Goal: Entertainment & Leisure: Consume media (video, audio)

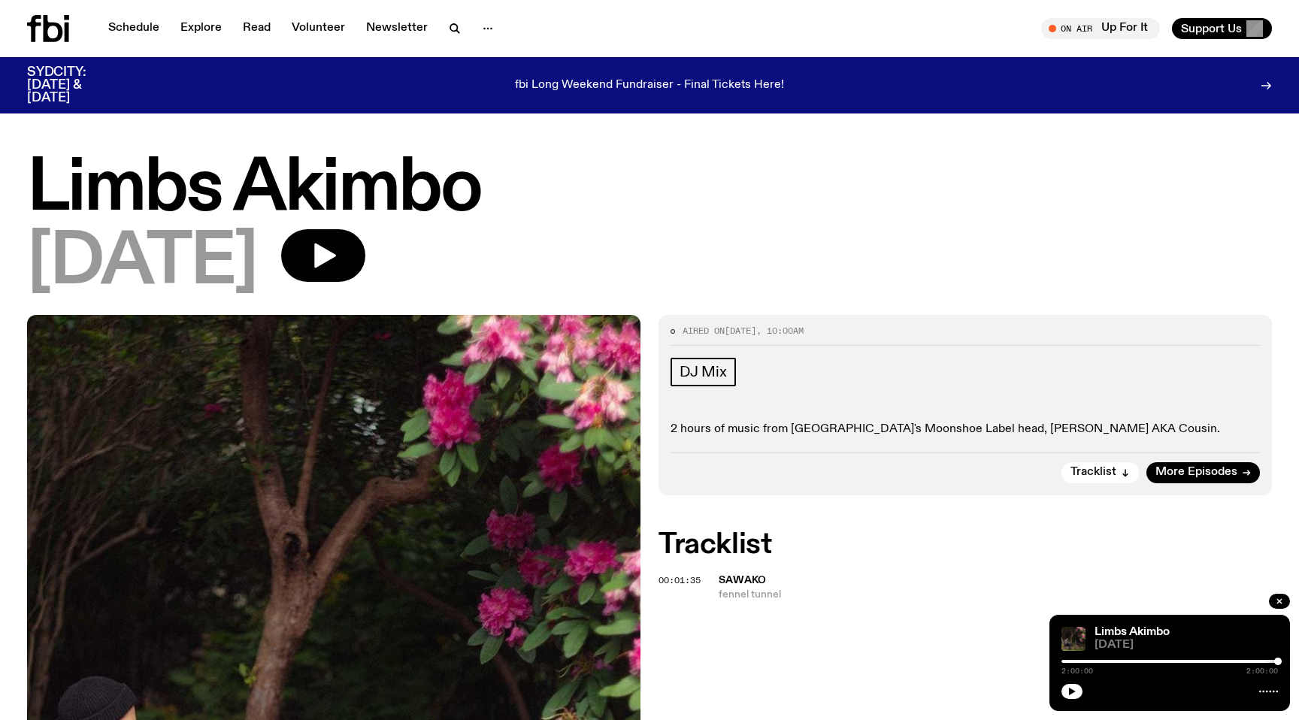
click at [47, 19] on icon at bounding box center [54, 28] width 20 height 27
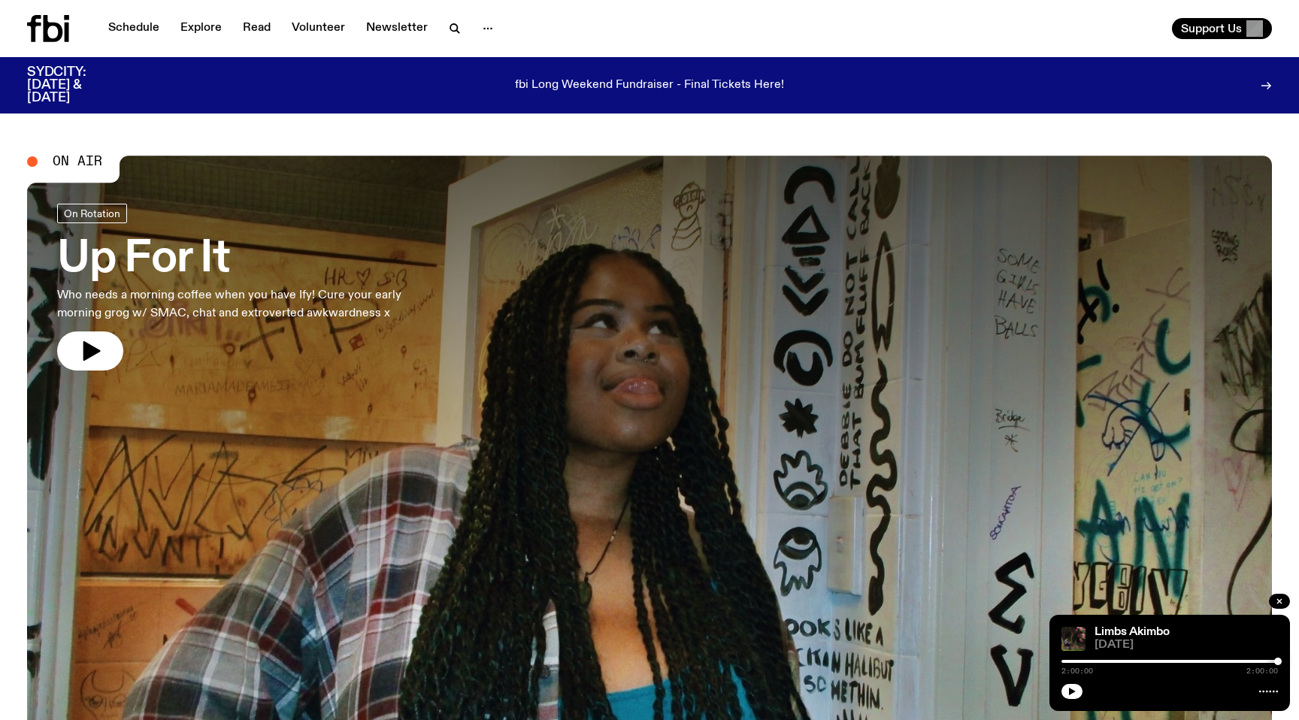
click at [47, 19] on icon at bounding box center [54, 28] width 20 height 27
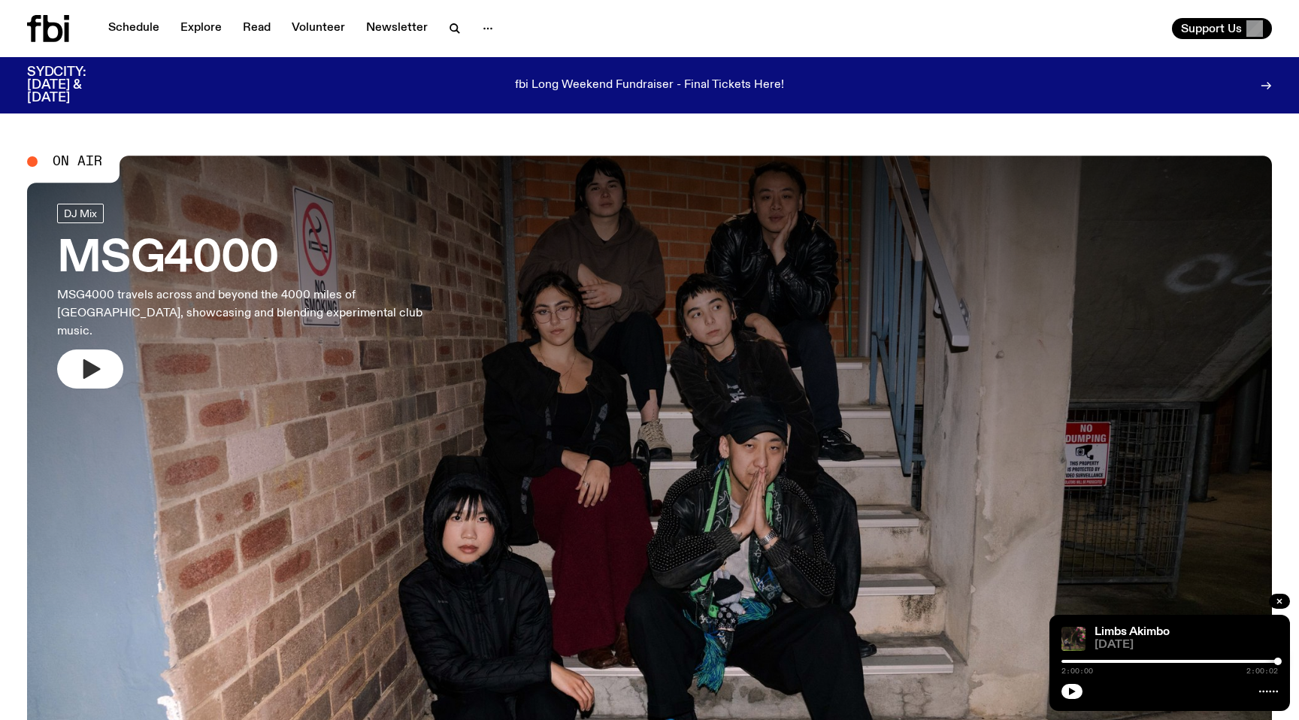
click at [95, 370] on button "button" at bounding box center [90, 369] width 66 height 39
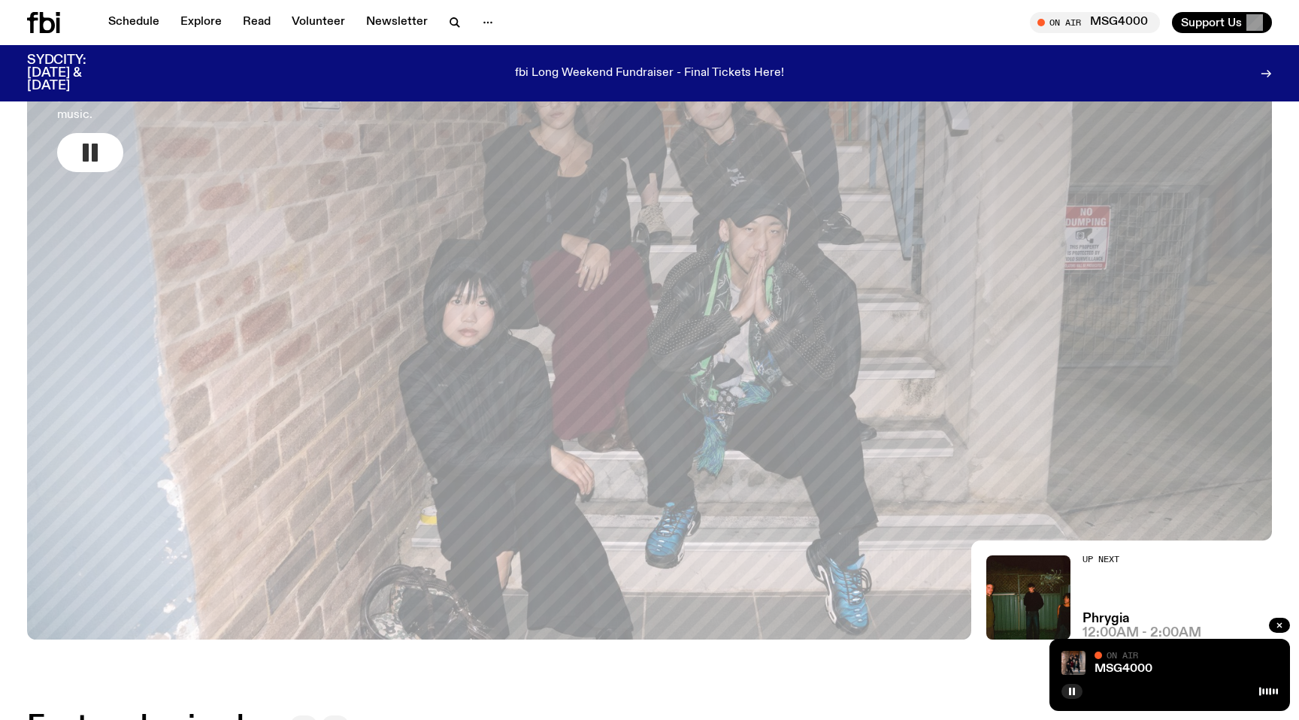
scroll to position [201, 0]
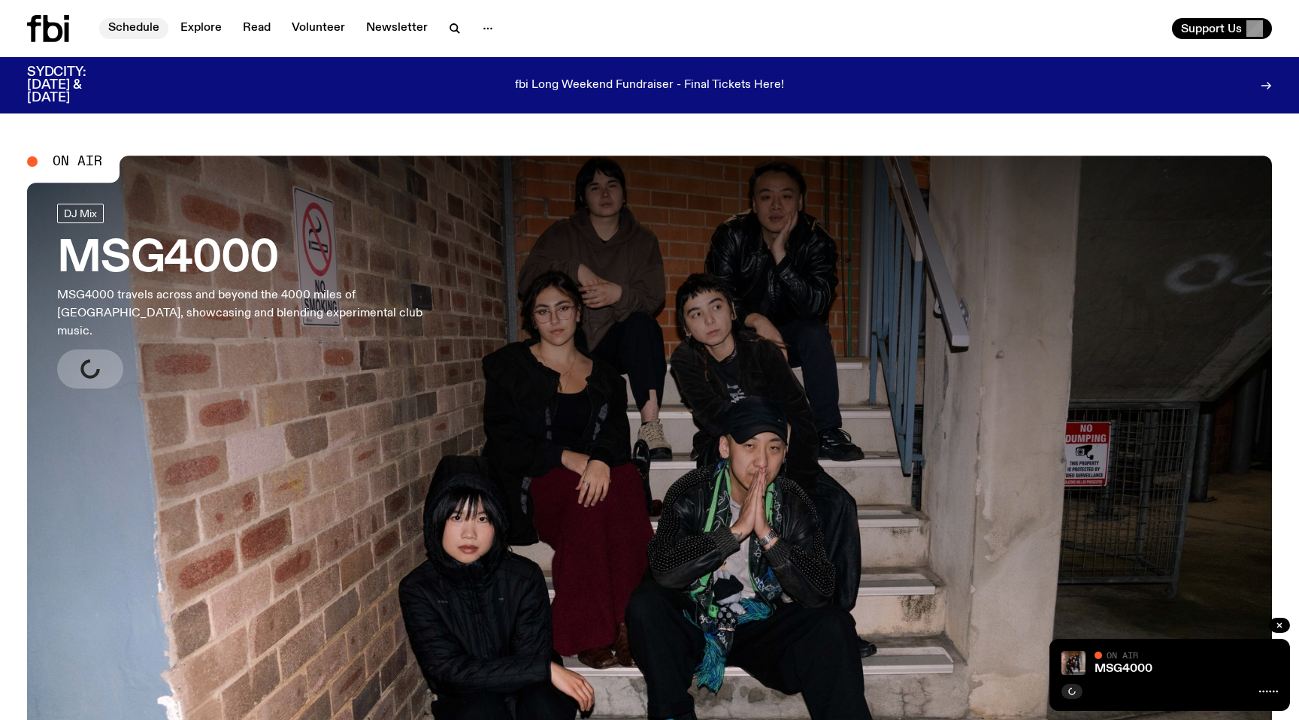
click at [138, 33] on link "Schedule" at bounding box center [133, 28] width 69 height 21
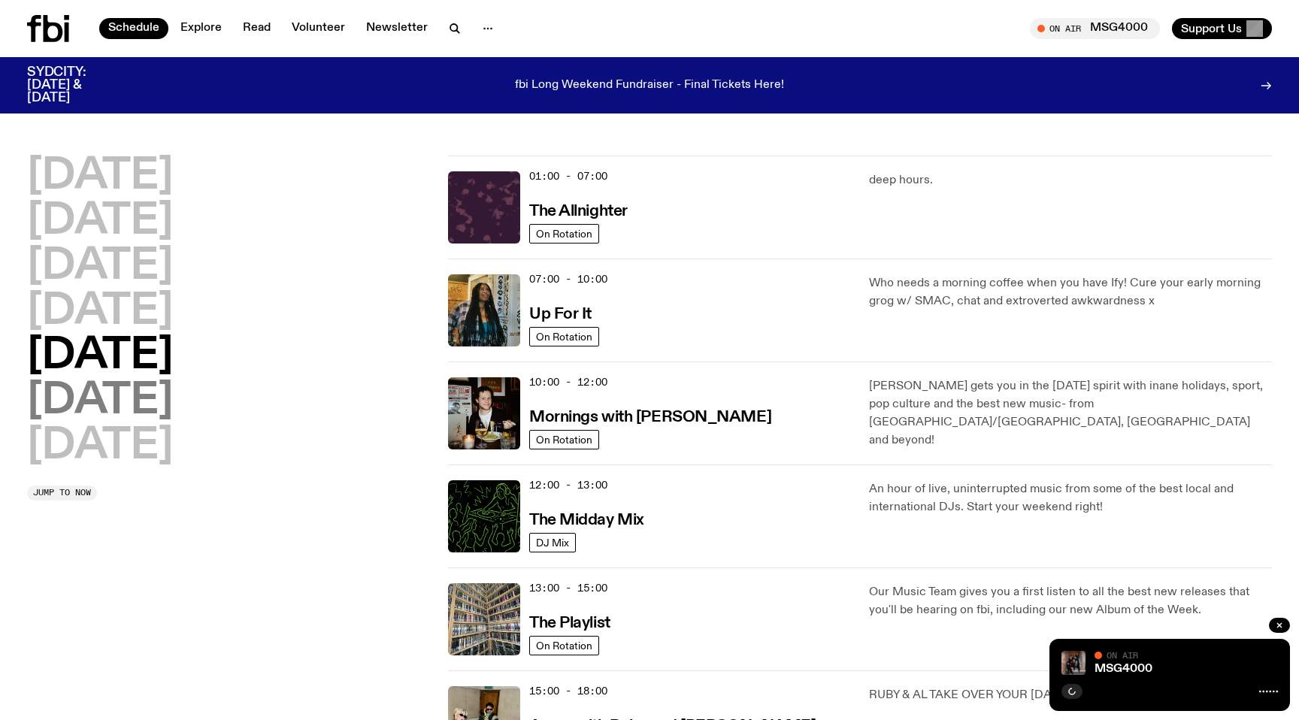
click at [173, 423] on h2 "[DATE]" at bounding box center [100, 401] width 146 height 42
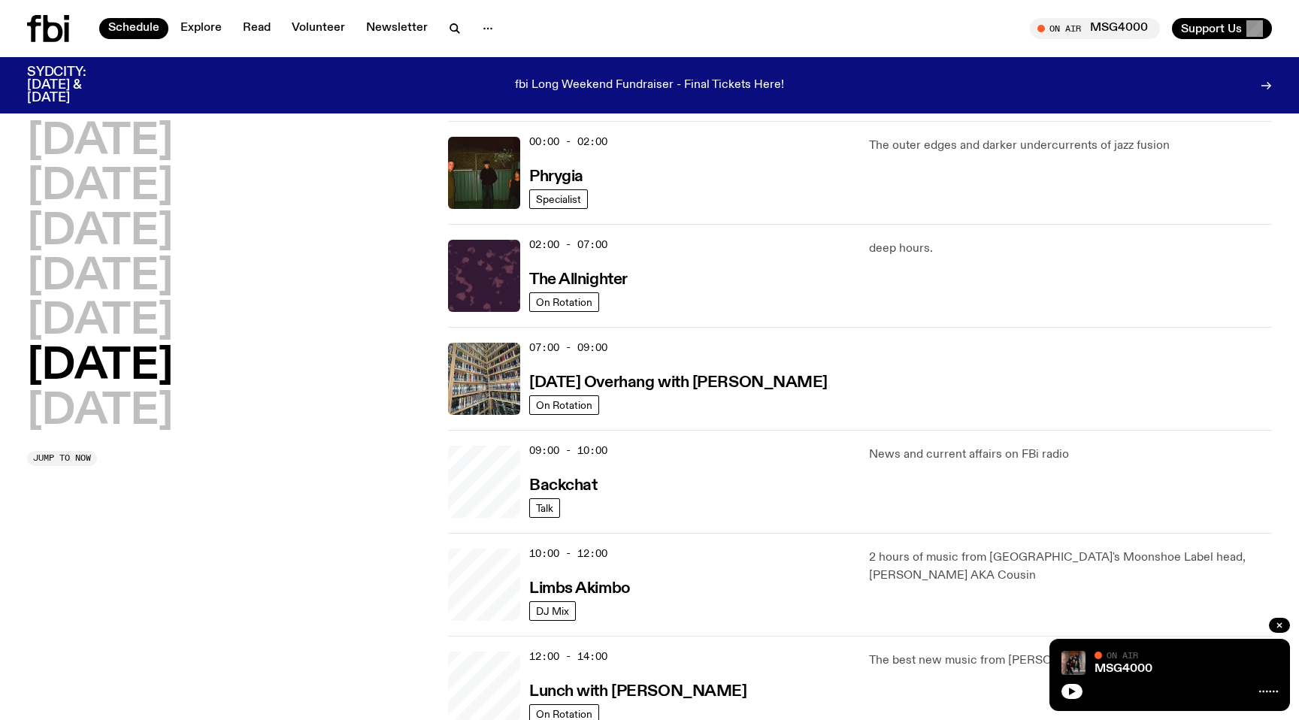
scroll to position [41, 0]
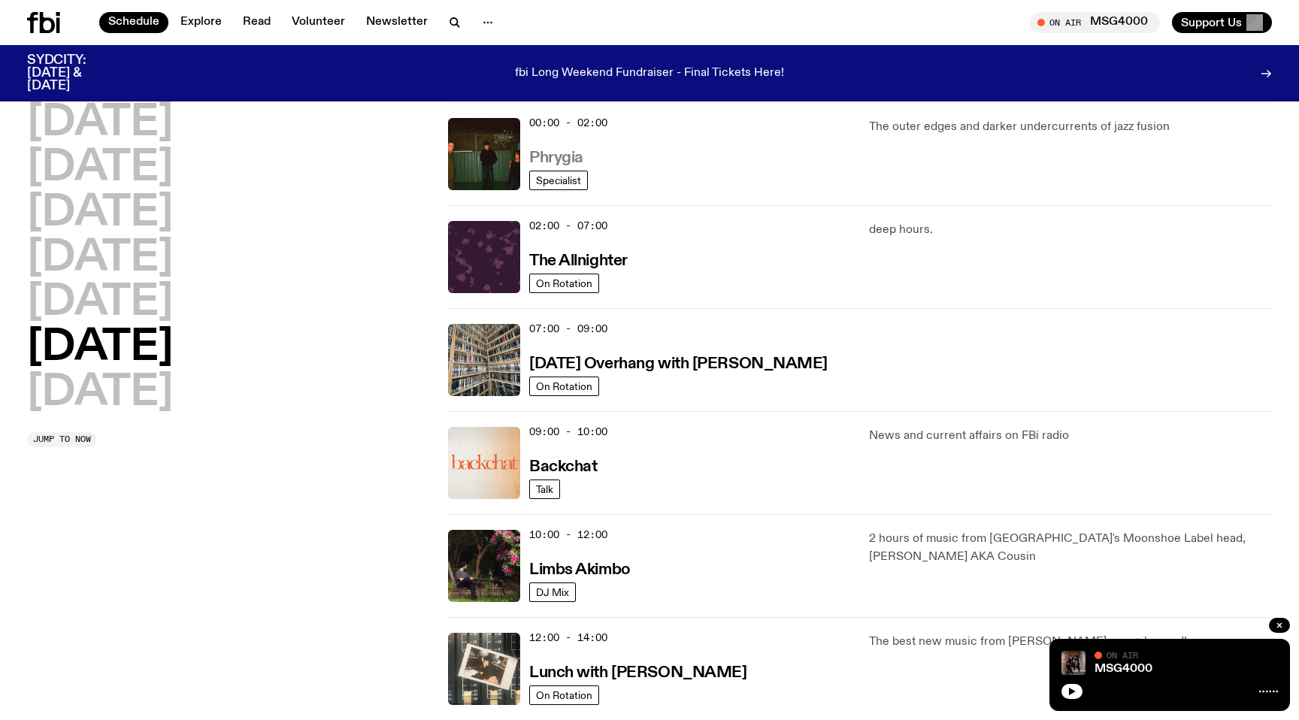
click at [557, 159] on h3 "Phrygia" at bounding box center [556, 158] width 54 height 16
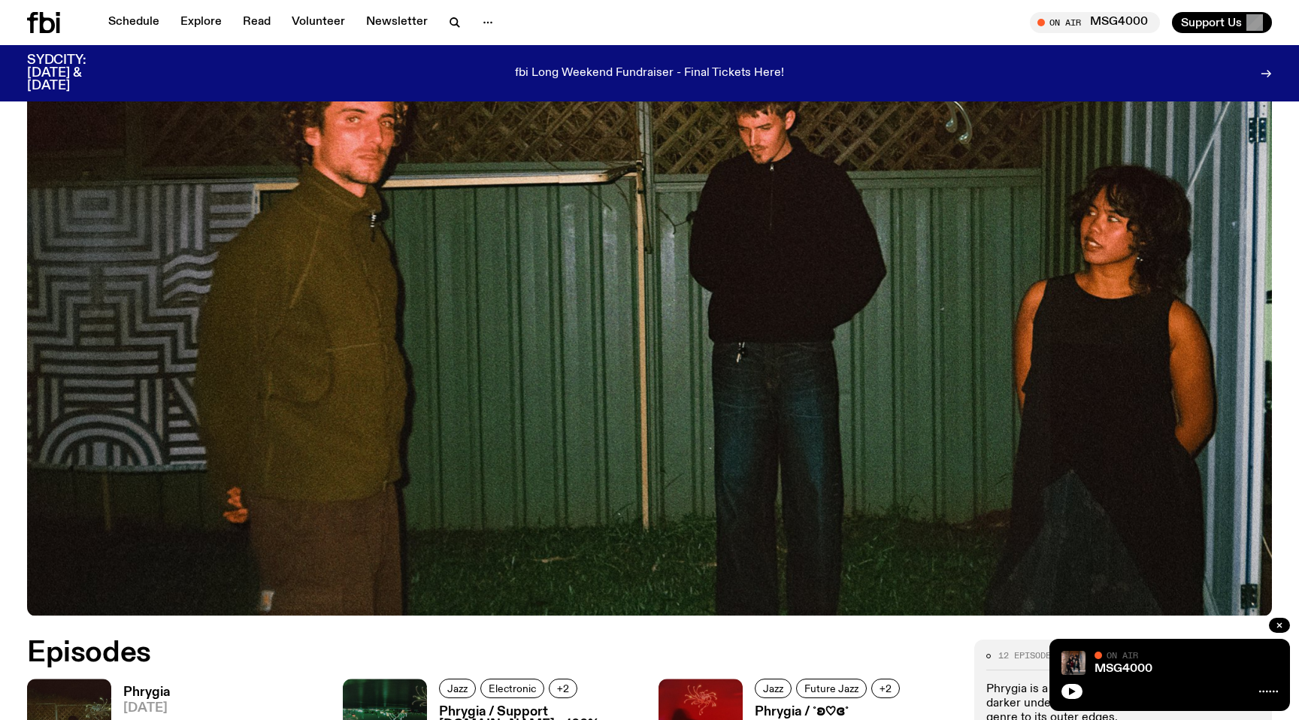
scroll to position [723, 0]
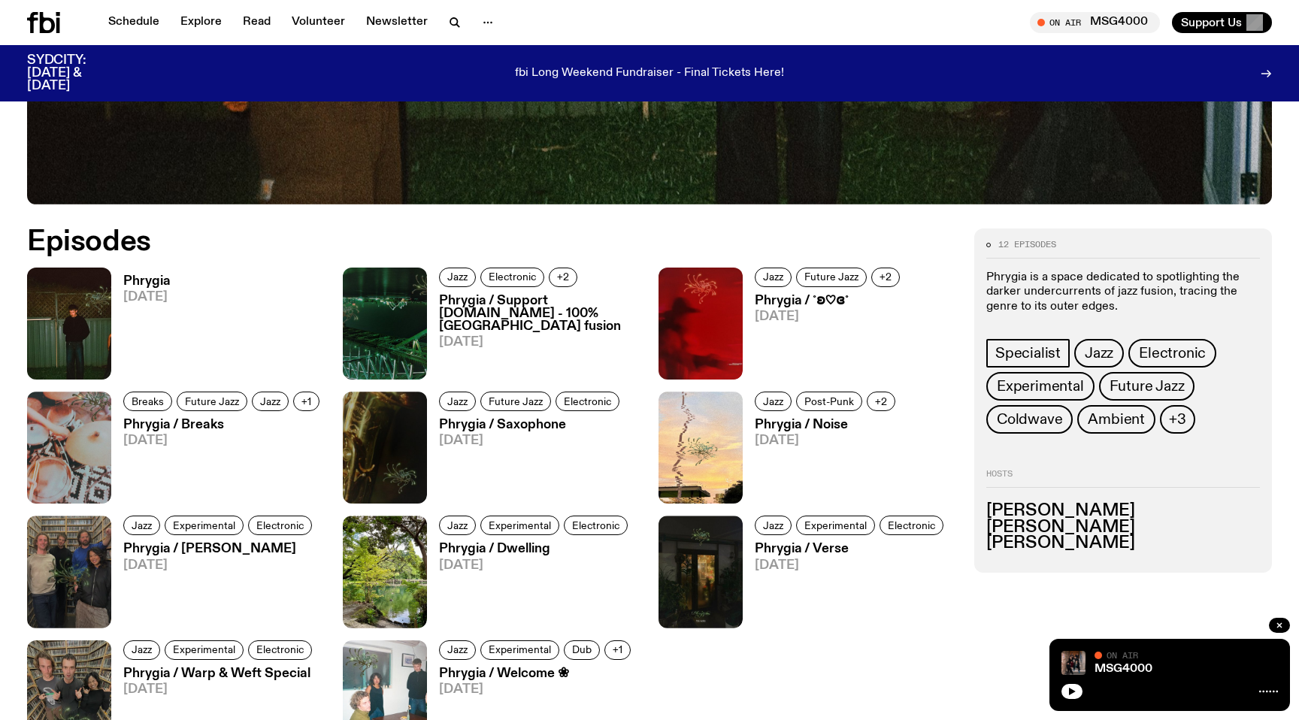
click at [148, 282] on h3 "Phrygia" at bounding box center [146, 281] width 47 height 13
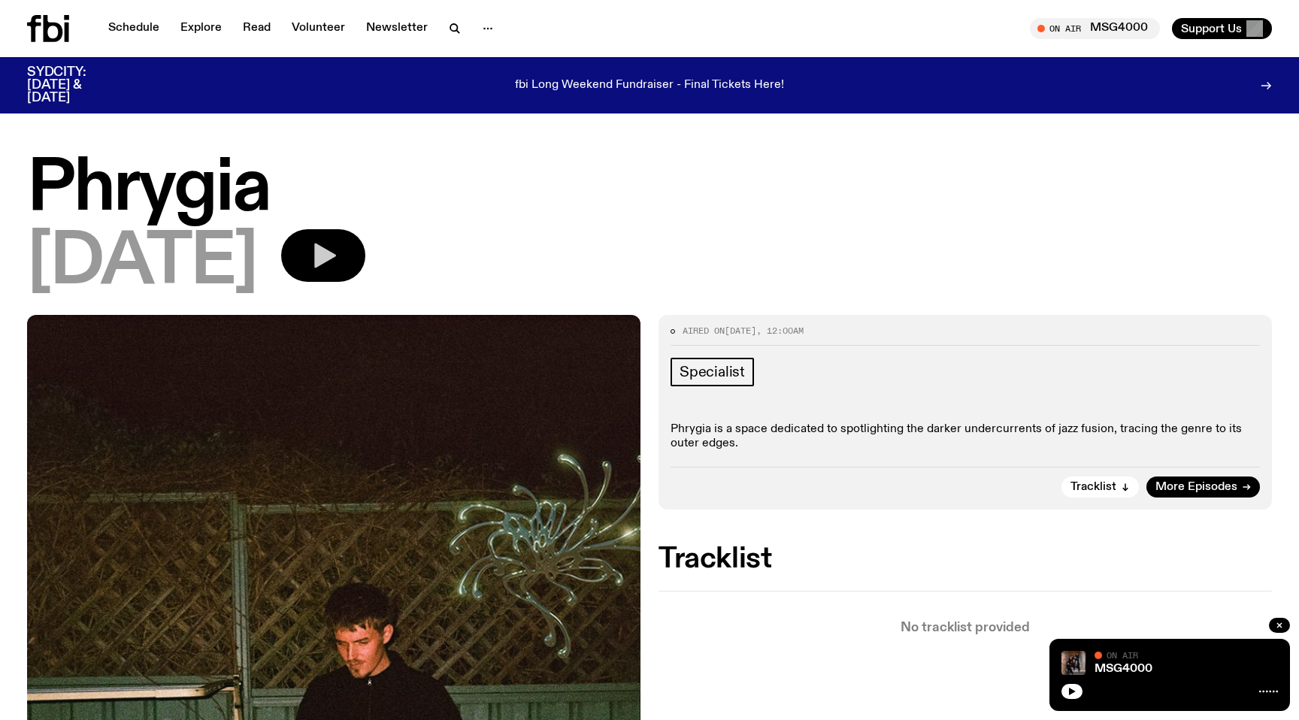
click at [336, 259] on icon "button" at bounding box center [325, 256] width 22 height 25
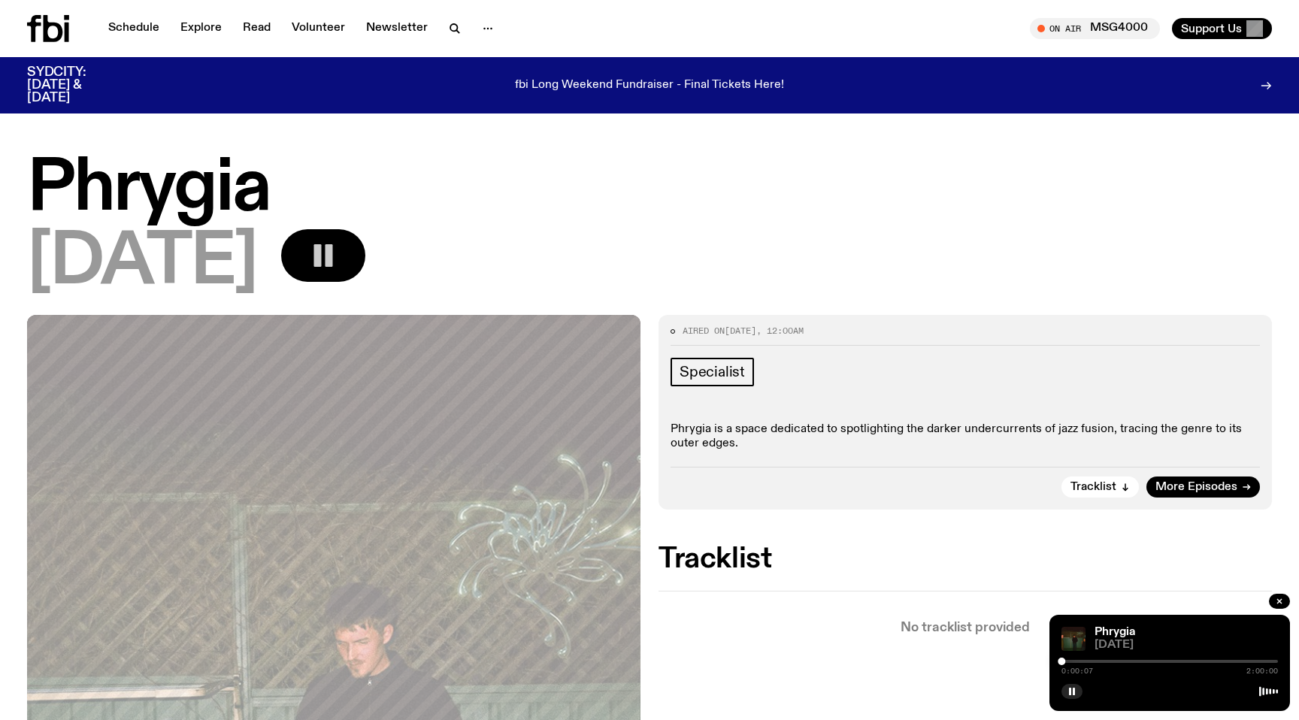
click at [1069, 659] on div "0:00:07 2:00:00" at bounding box center [1170, 666] width 217 height 18
click at [1074, 662] on div at bounding box center [1170, 661] width 217 height 3
click at [1067, 660] on div at bounding box center [965, 661] width 217 height 3
click at [1071, 662] on div at bounding box center [1170, 661] width 217 height 3
click at [1068, 695] on icon "button" at bounding box center [1072, 691] width 9 height 9
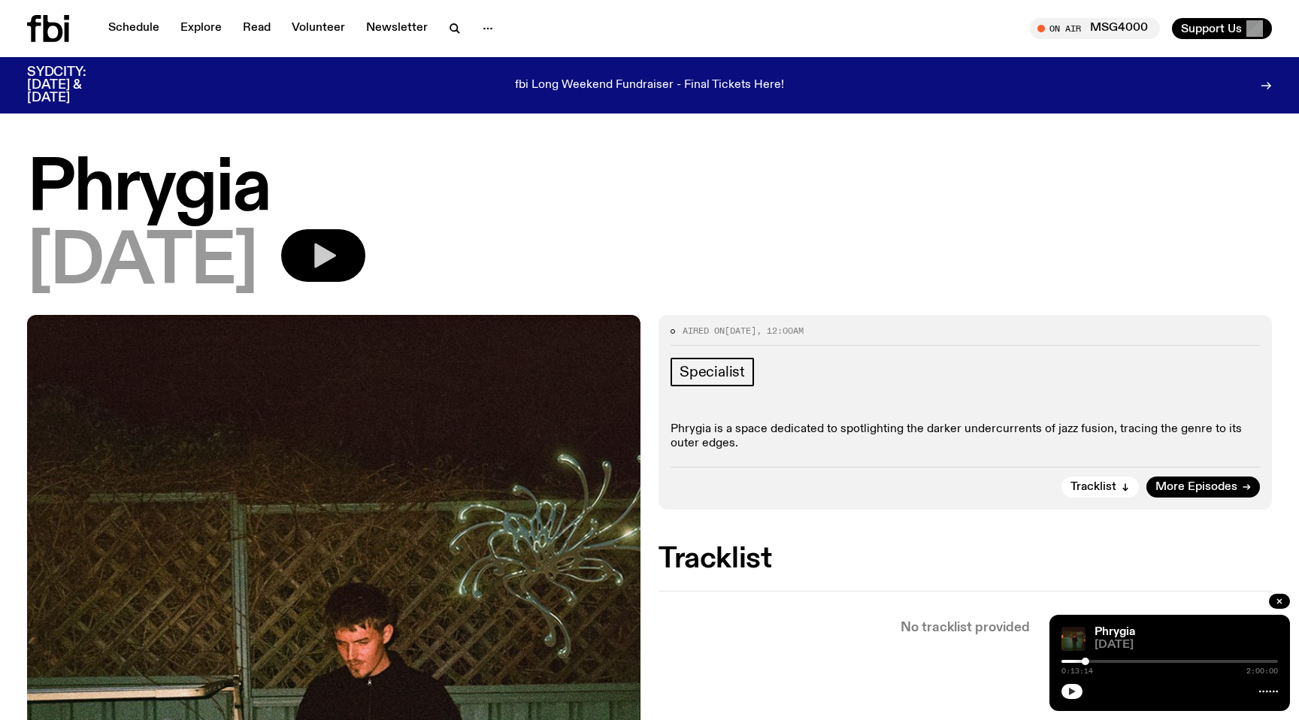
click at [555, 195] on h1 "Phrygia" at bounding box center [649, 190] width 1245 height 68
